Goal: Task Accomplishment & Management: Manage account settings

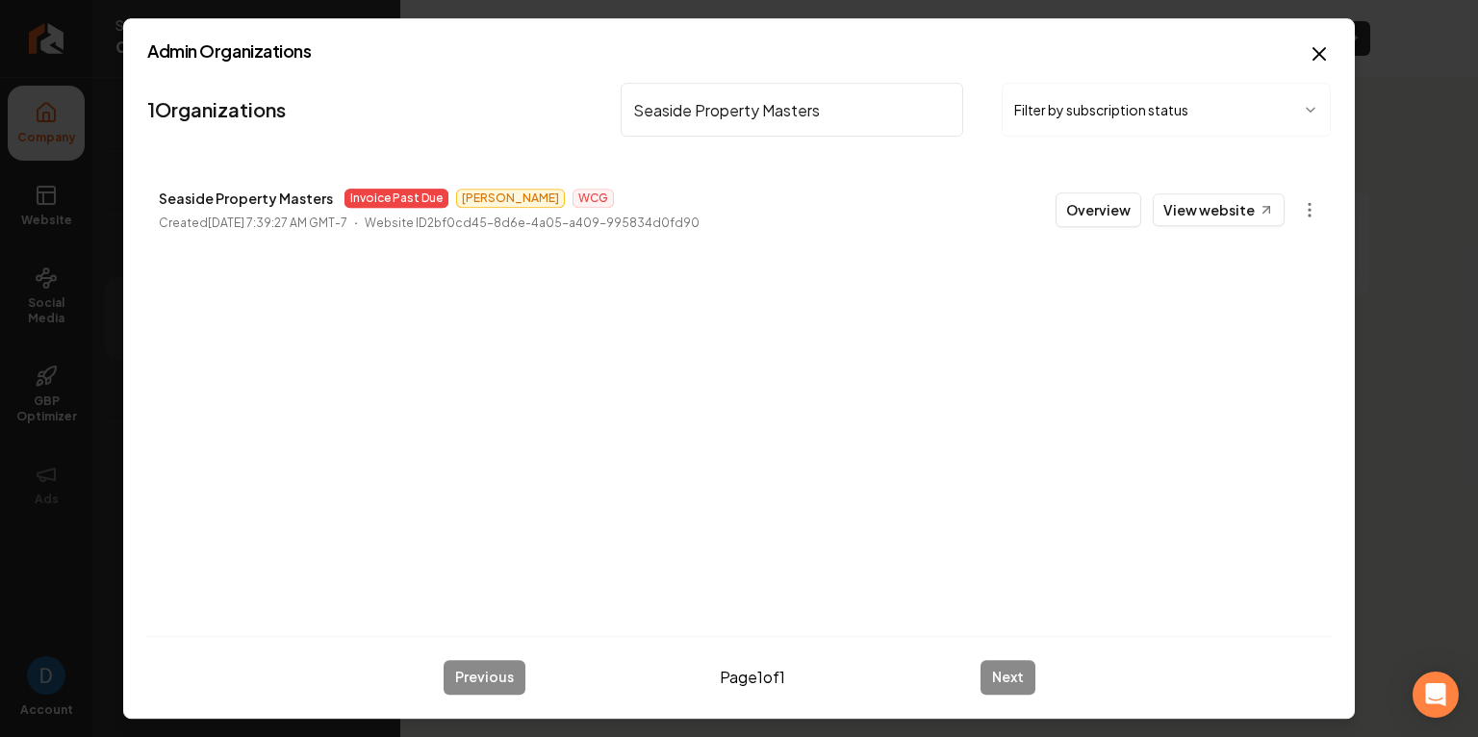
click at [736, 118] on input "Seaside Property Masters" at bounding box center [792, 110] width 343 height 54
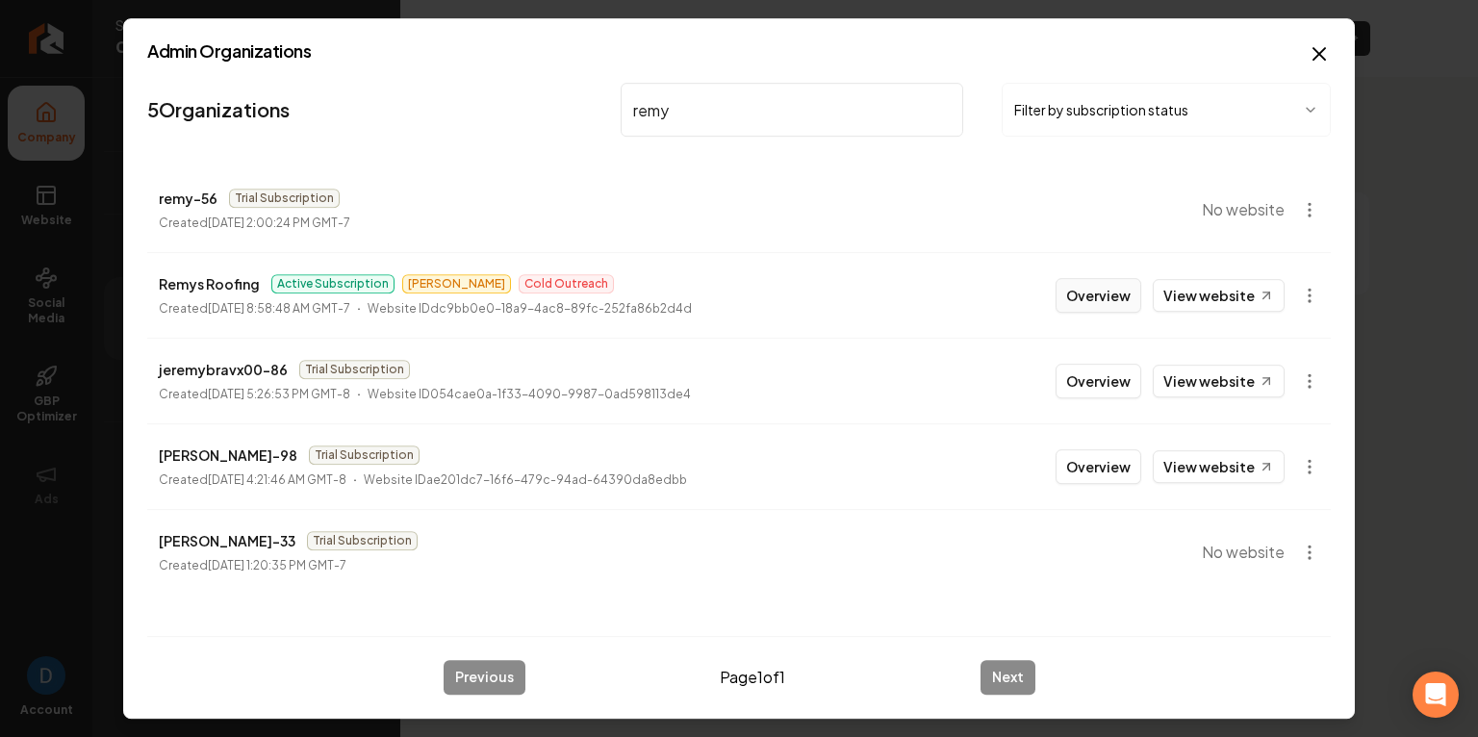
type input "remy"
click at [1109, 301] on button "Overview" at bounding box center [1099, 295] width 86 height 35
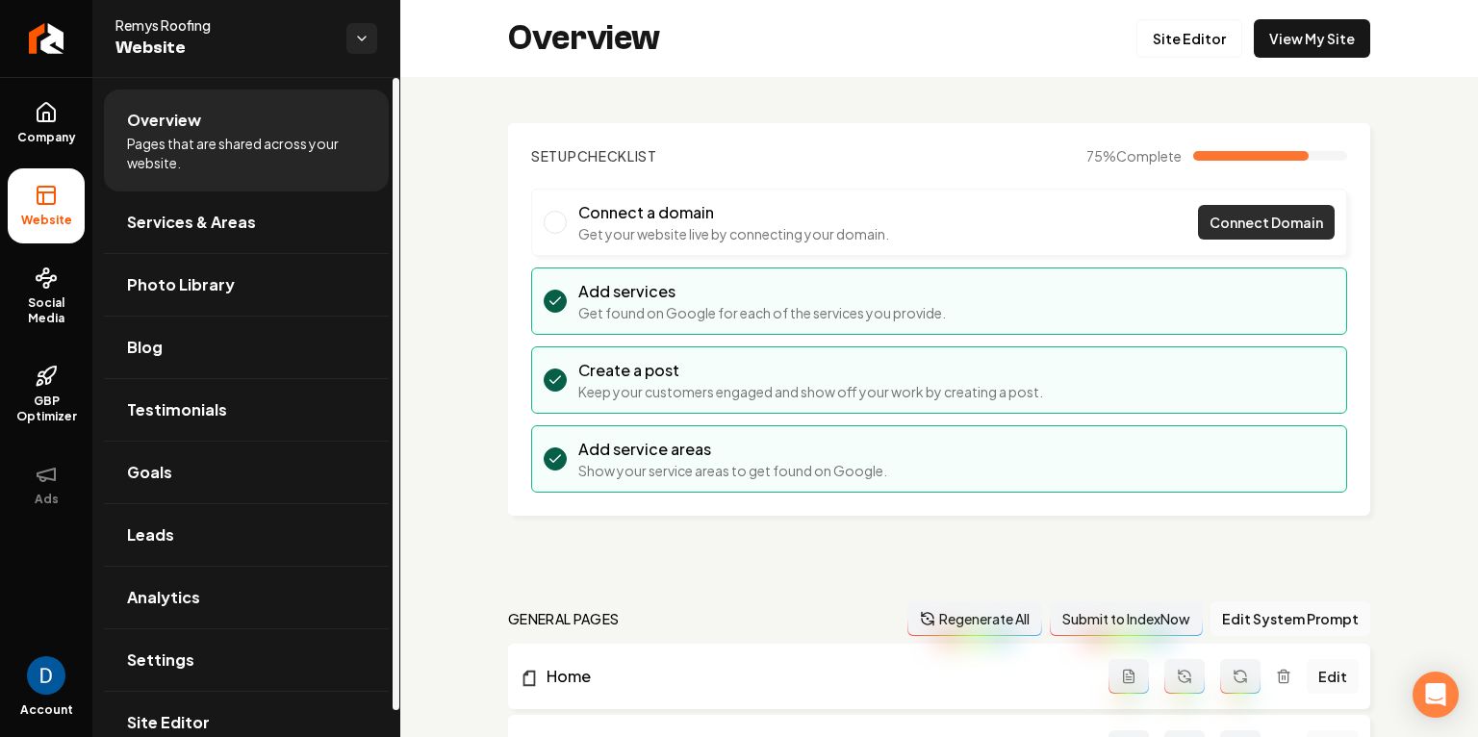
click at [1241, 221] on span "Connect Domain" at bounding box center [1266, 223] width 114 height 20
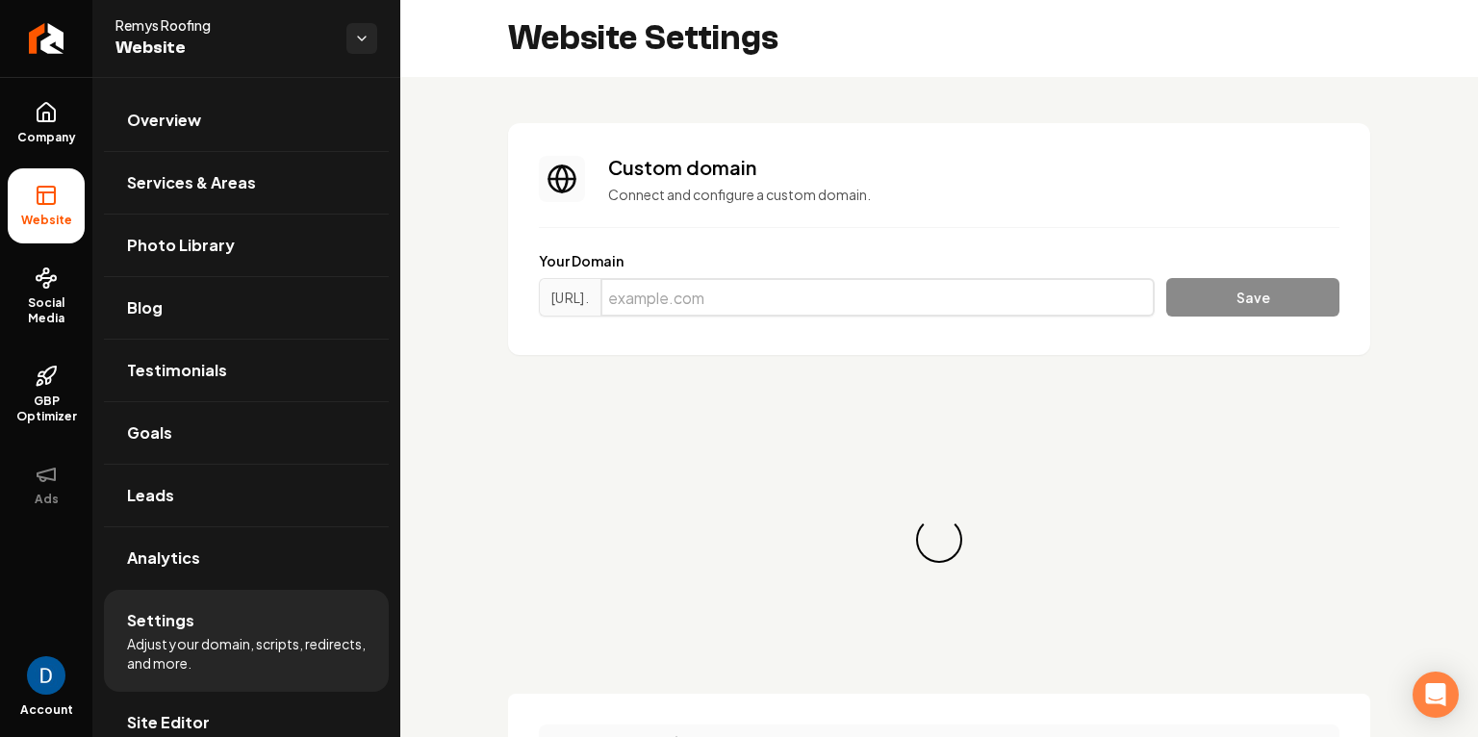
click at [701, 293] on input "Main content area" at bounding box center [877, 297] width 554 height 38
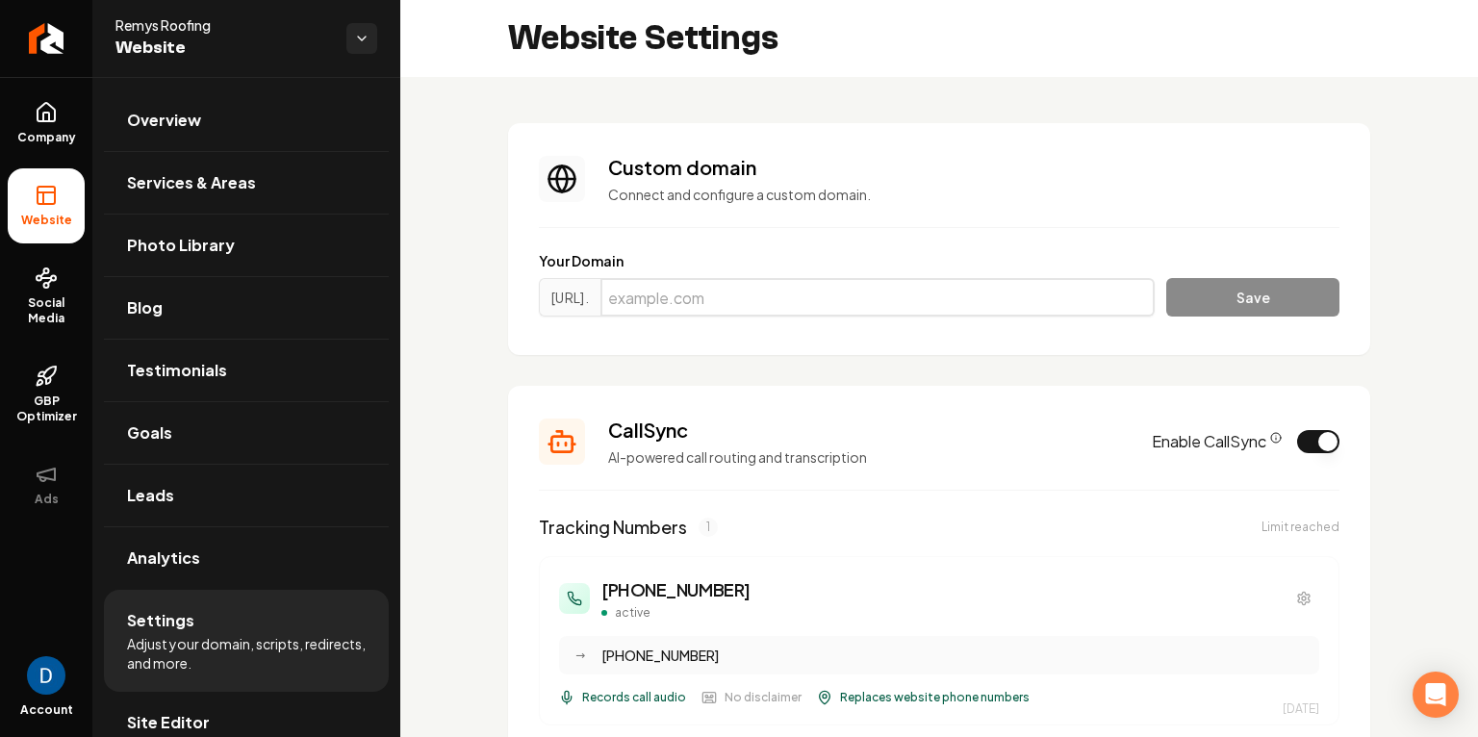
paste input "[DOMAIN_NAME]"
type input "[DOMAIN_NAME]"
click at [1290, 290] on button "Save" at bounding box center [1252, 297] width 173 height 38
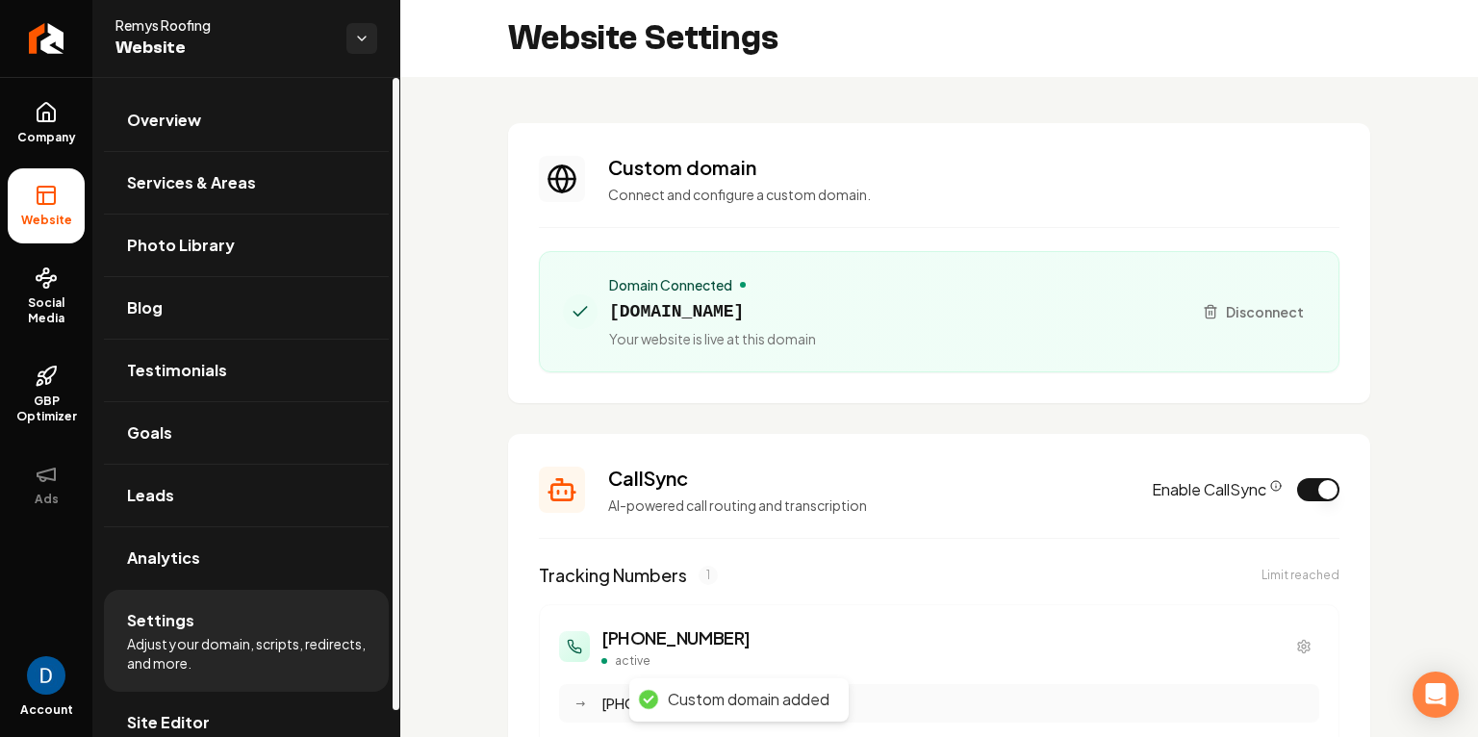
scroll to position [681, 0]
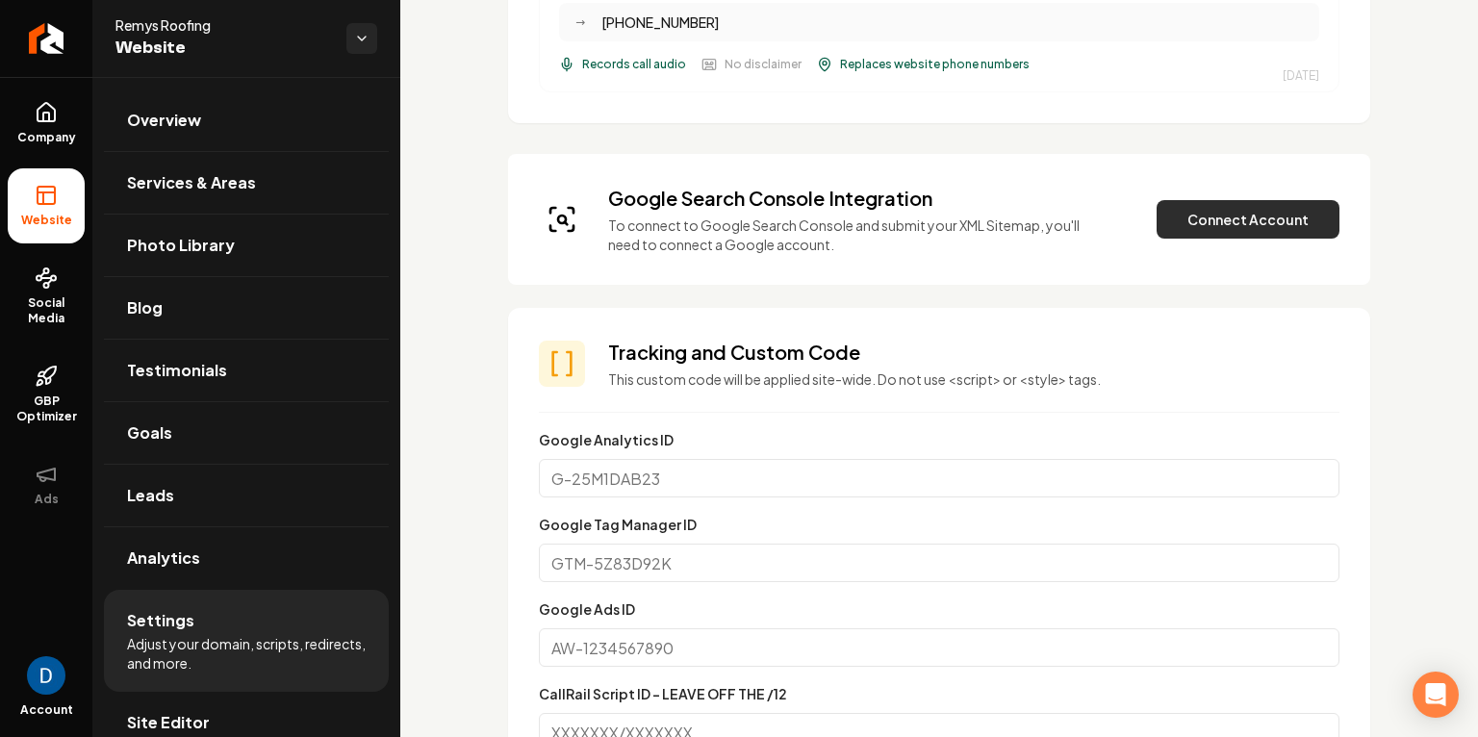
click at [1270, 217] on button "Connect Account" at bounding box center [1248, 219] width 183 height 38
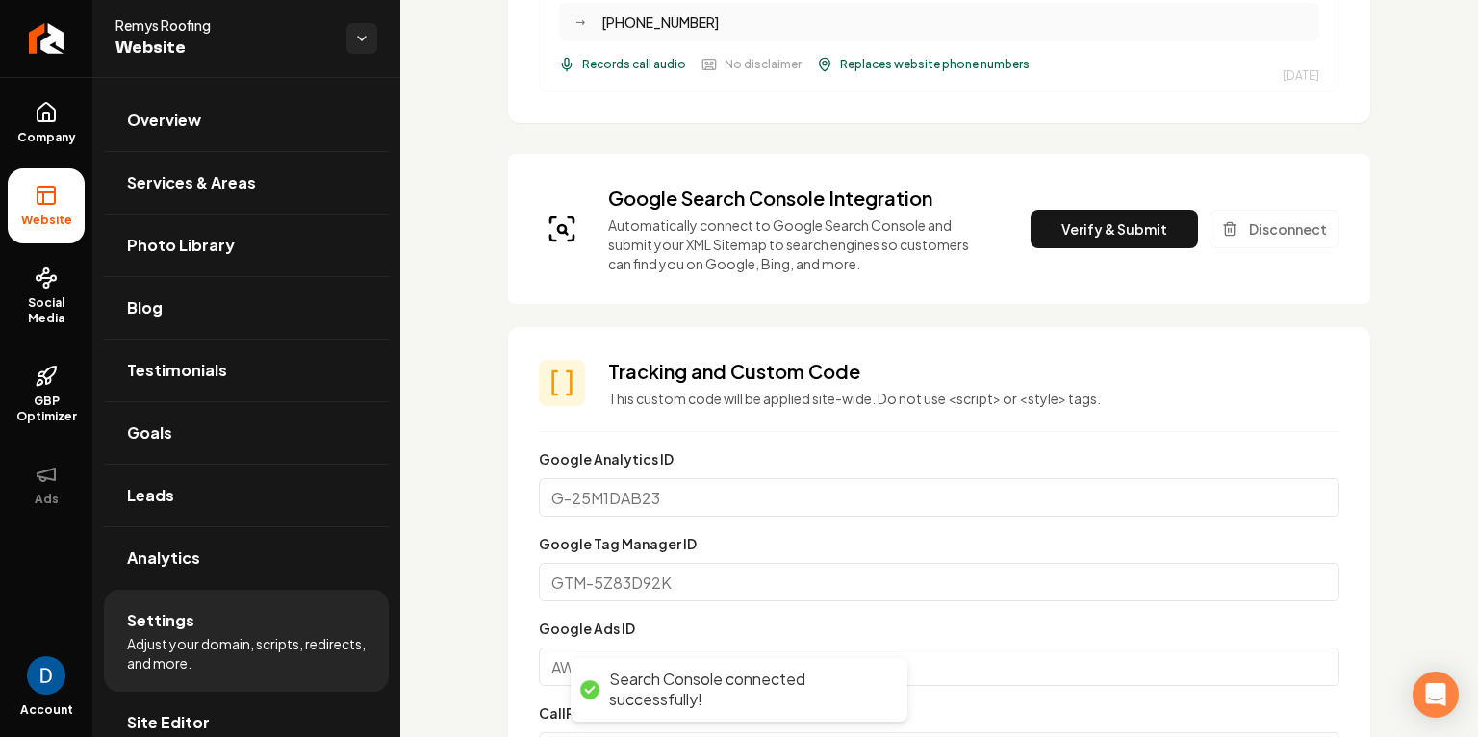
click at [1108, 207] on div "Google Search Console Integration Automatically connect to Google Search Consol…" at bounding box center [939, 229] width 801 height 89
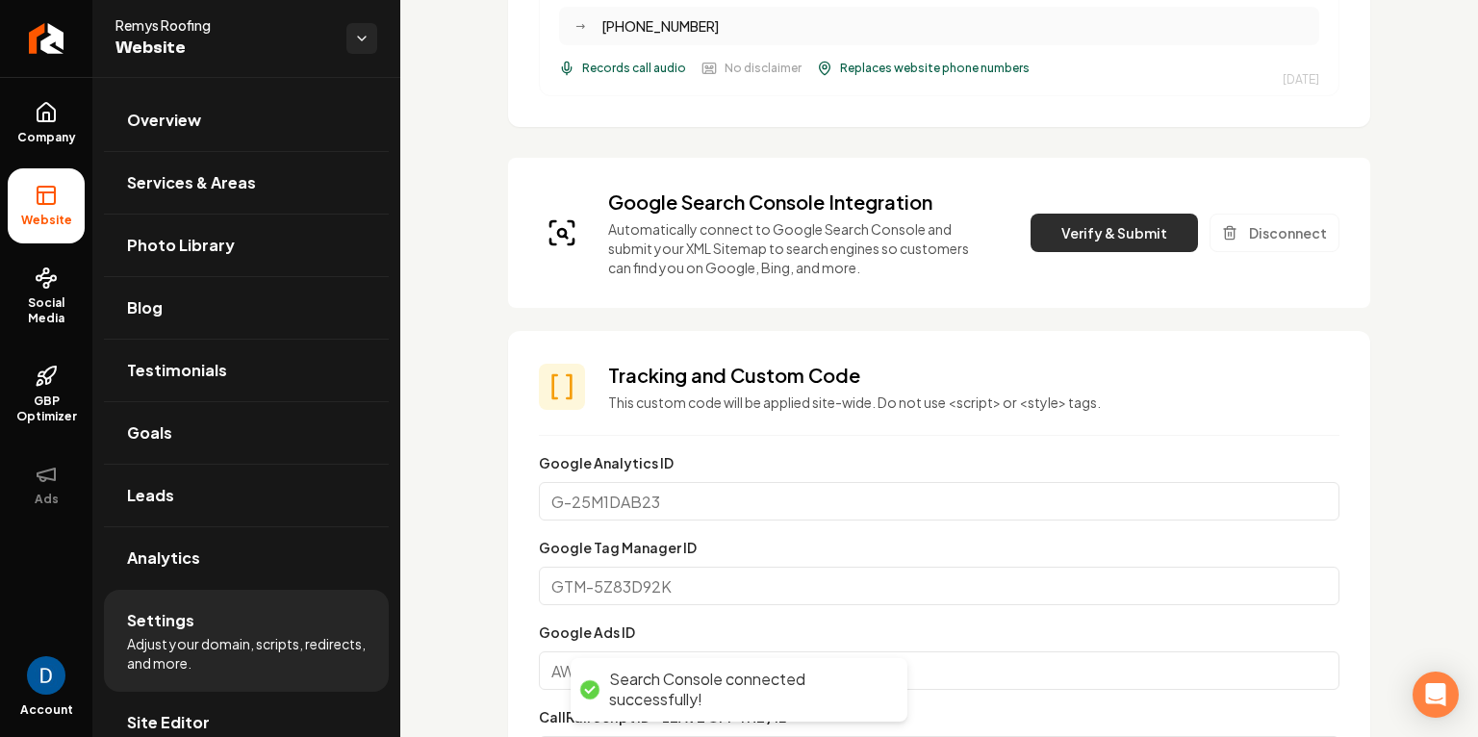
click at [1100, 216] on button "Verify & Submit" at bounding box center [1113, 233] width 167 height 38
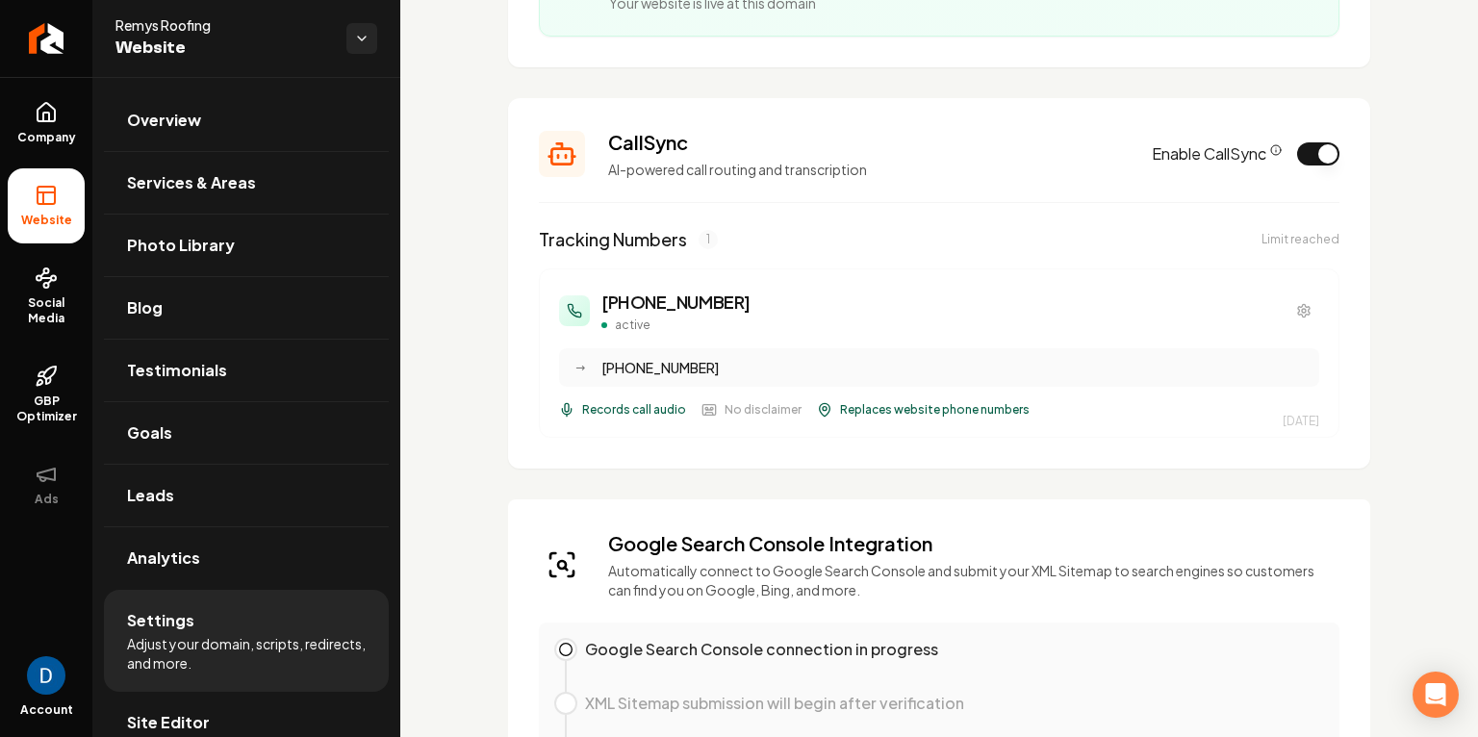
scroll to position [0, 0]
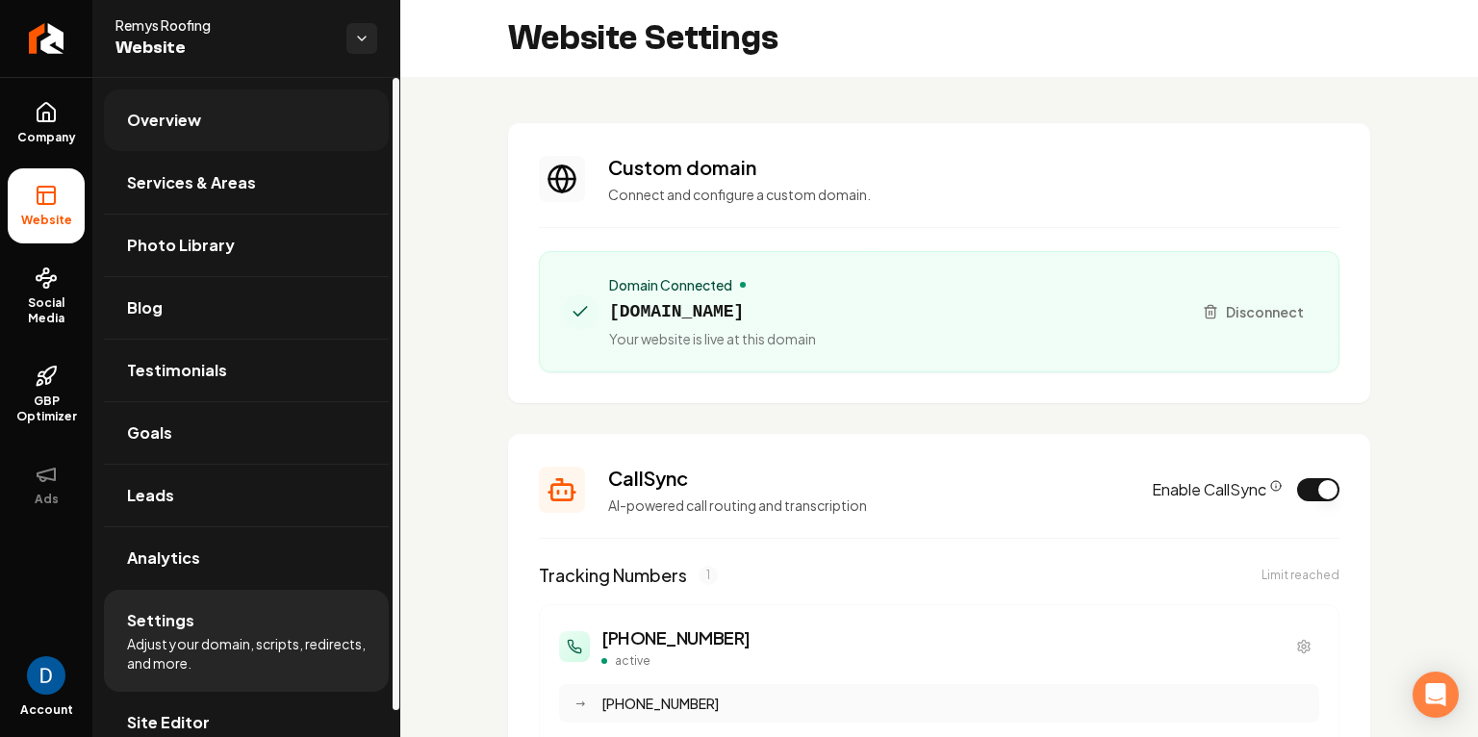
click at [160, 102] on link "Overview" at bounding box center [246, 120] width 285 height 62
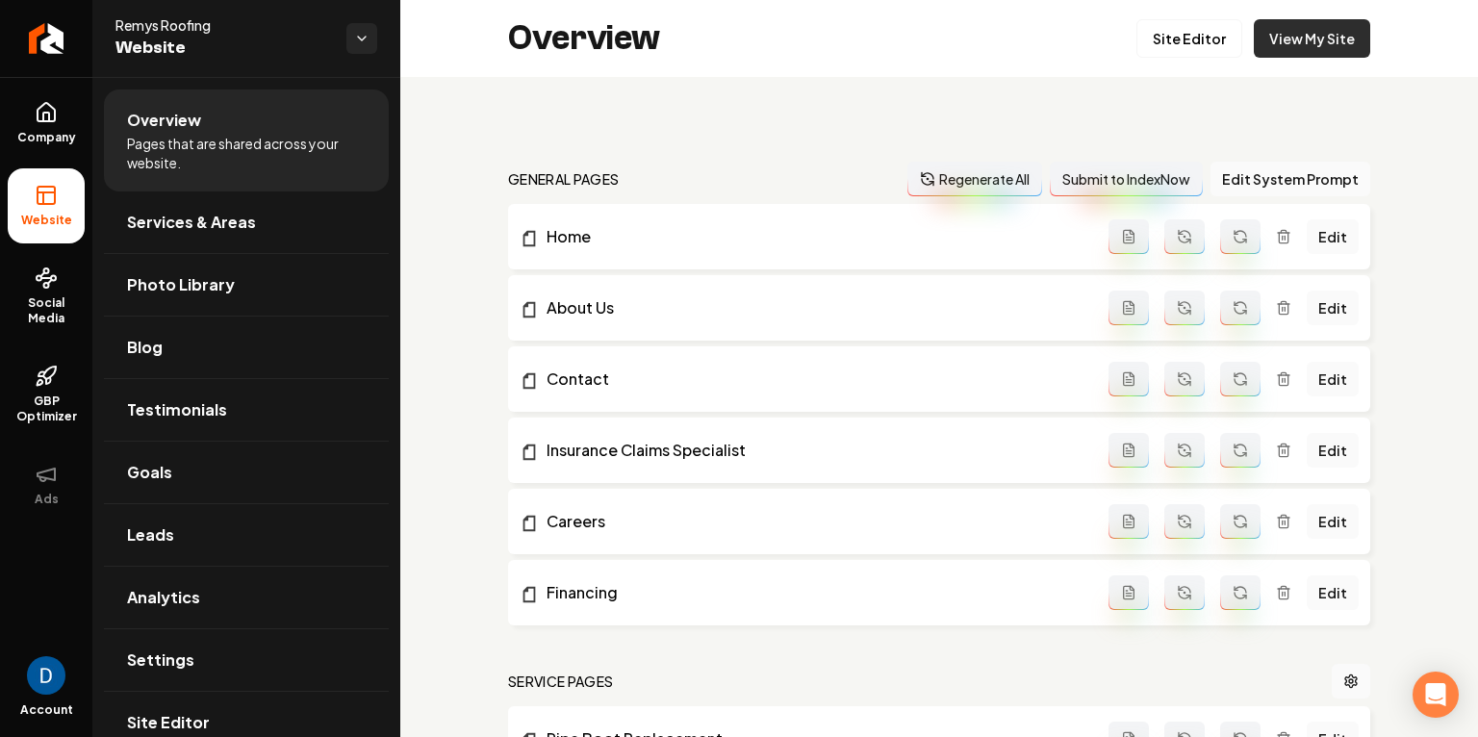
click at [1342, 38] on link "View My Site" at bounding box center [1312, 38] width 116 height 38
click at [1211, 31] on link "Site Editor" at bounding box center [1189, 38] width 106 height 38
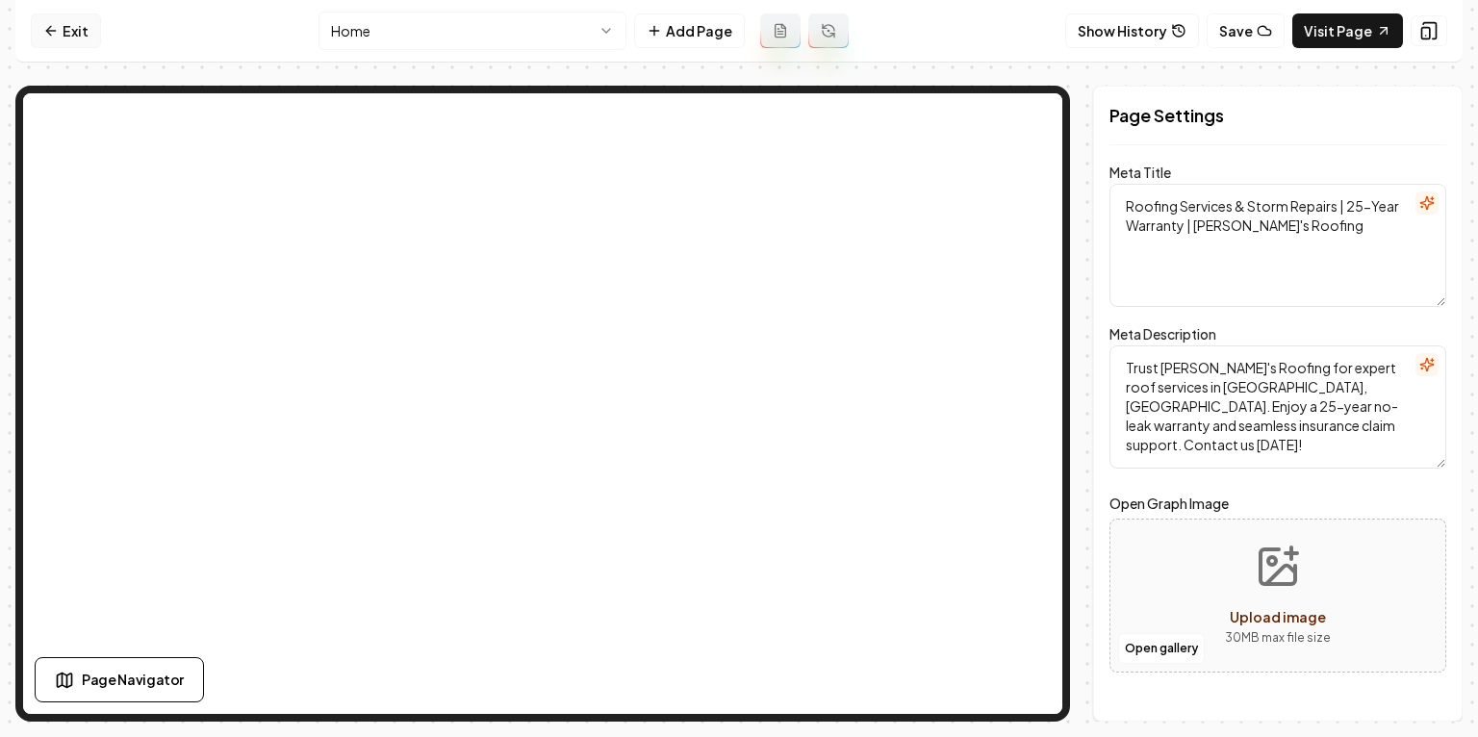
click at [66, 30] on link "Exit" at bounding box center [66, 30] width 70 height 35
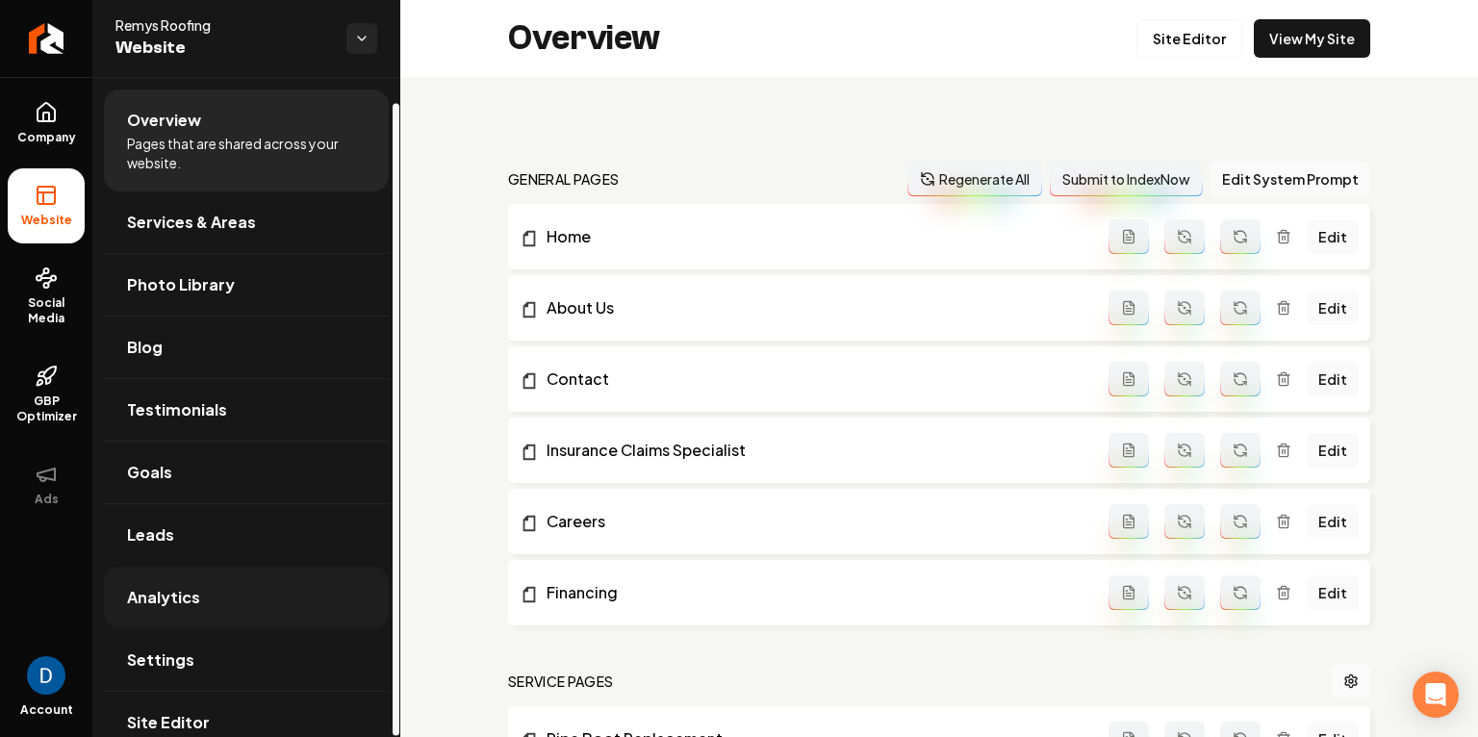
scroll to position [26, 0]
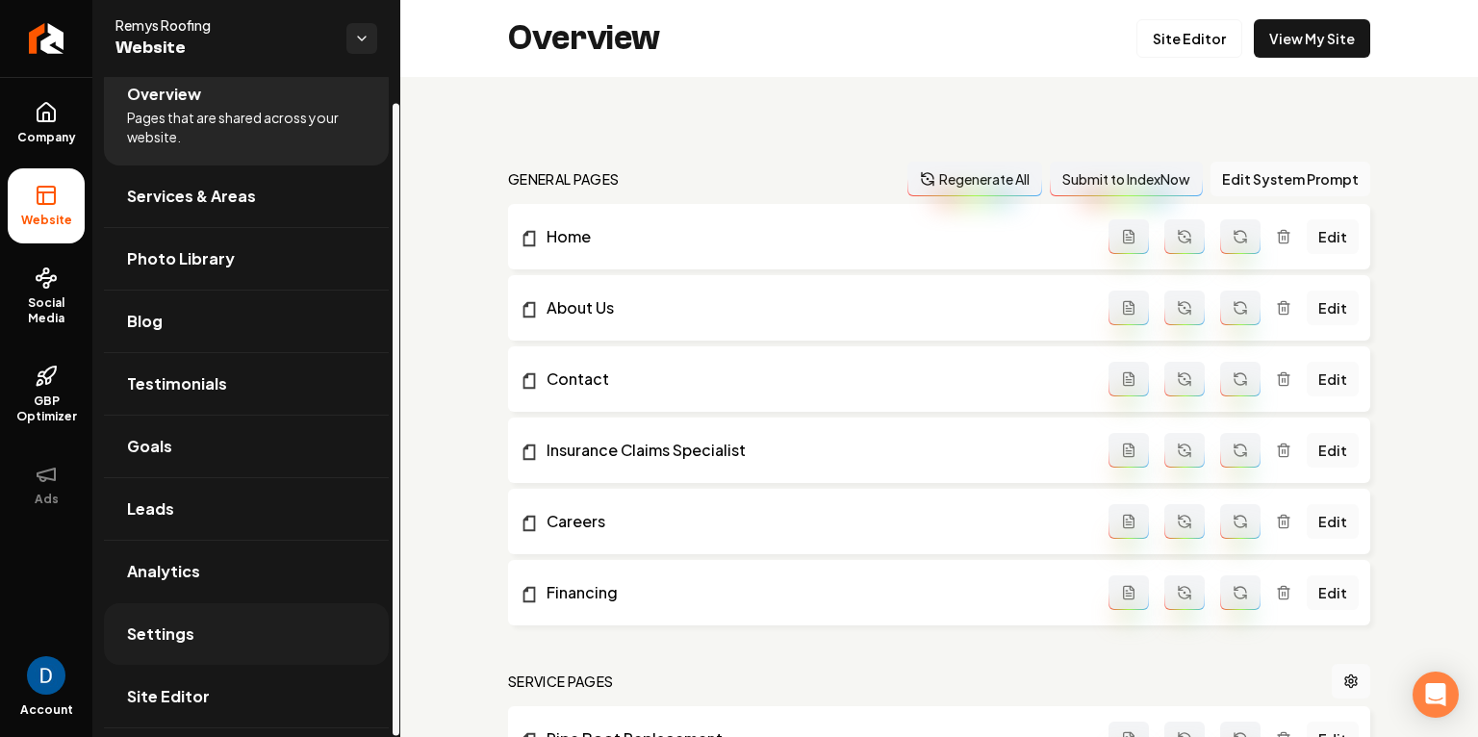
click at [271, 625] on link "Settings" at bounding box center [246, 634] width 285 height 62
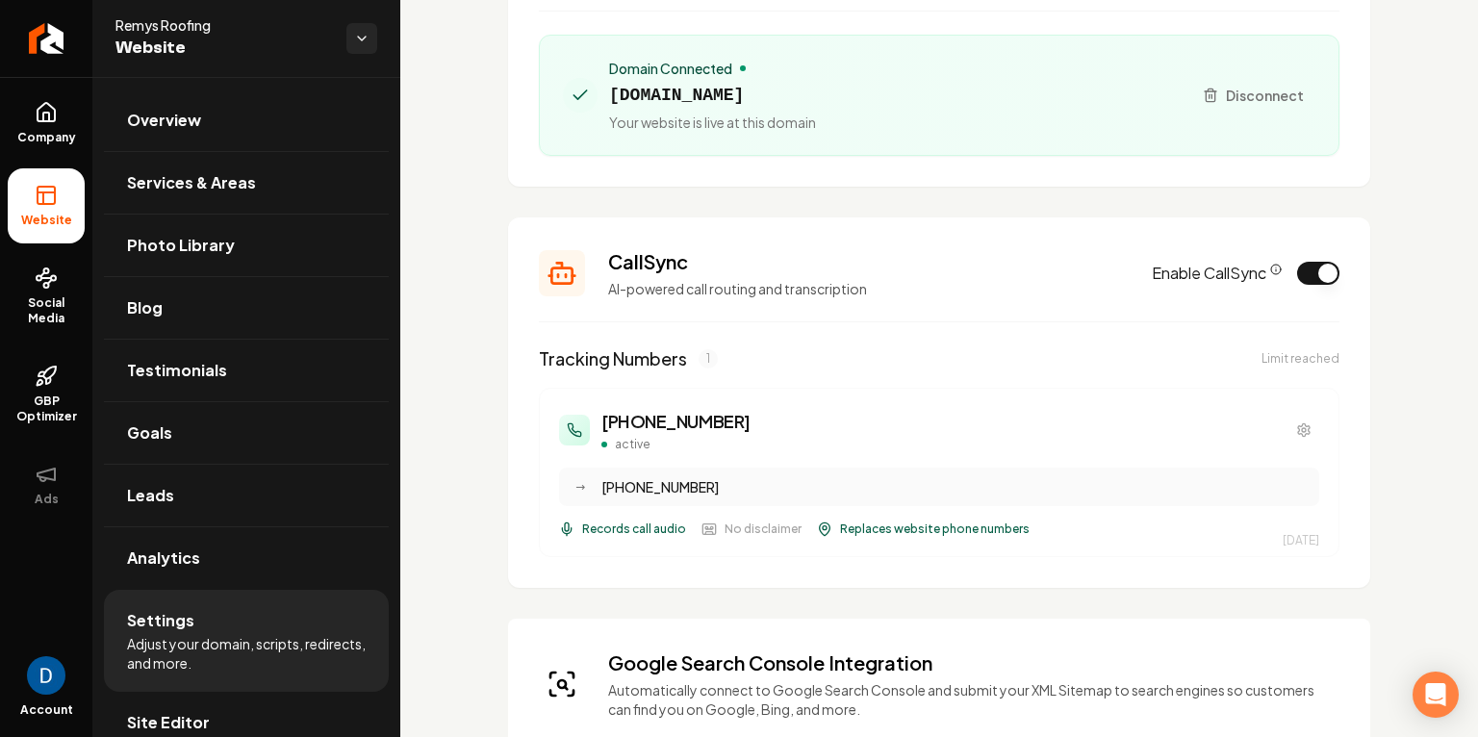
scroll to position [191, 0]
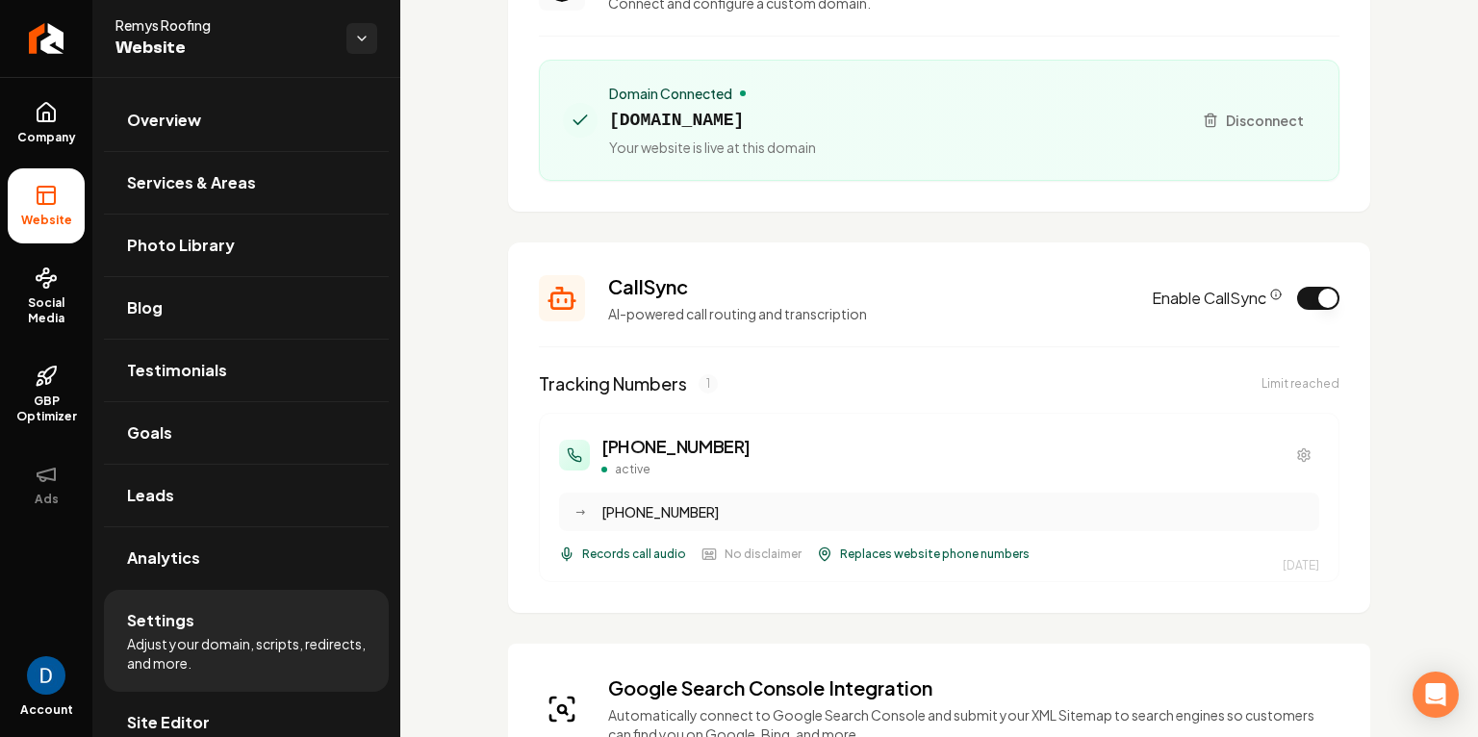
click at [676, 124] on span "[DOMAIN_NAME]" at bounding box center [712, 120] width 207 height 27
copy span "[DOMAIN_NAME]"
click at [1308, 305] on button "Enable CallSync" at bounding box center [1318, 298] width 42 height 23
